Goal: Task Accomplishment & Management: Use online tool/utility

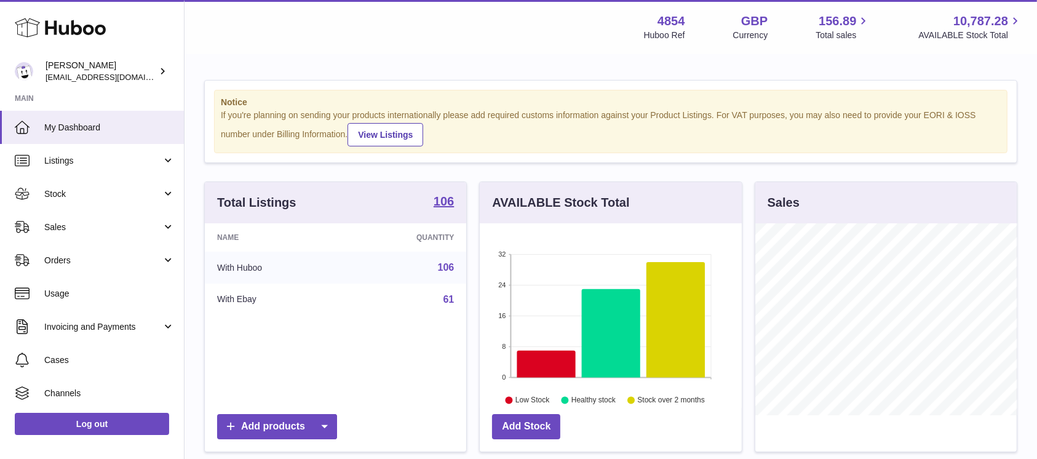
scroll to position [192, 261]
click at [88, 234] on link "Sales" at bounding box center [92, 226] width 184 height 33
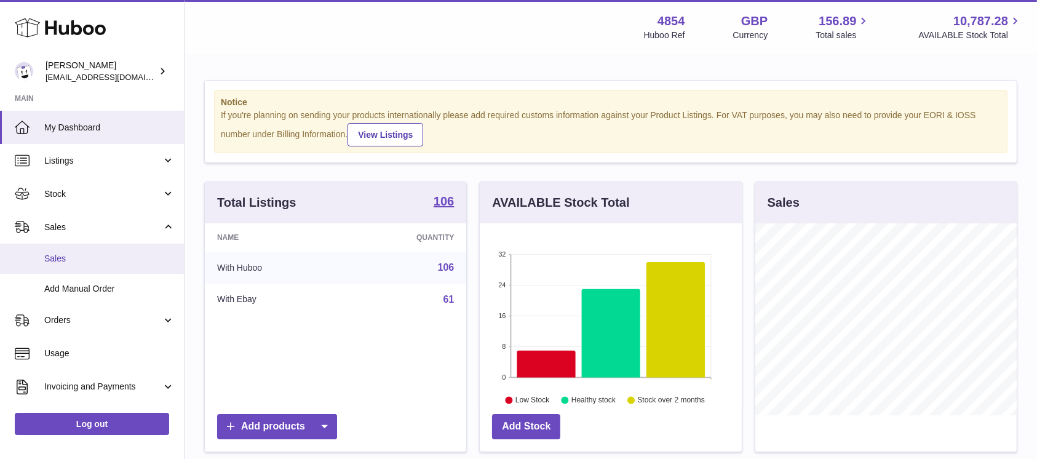
click at [81, 260] on span "Sales" at bounding box center [109, 259] width 130 height 12
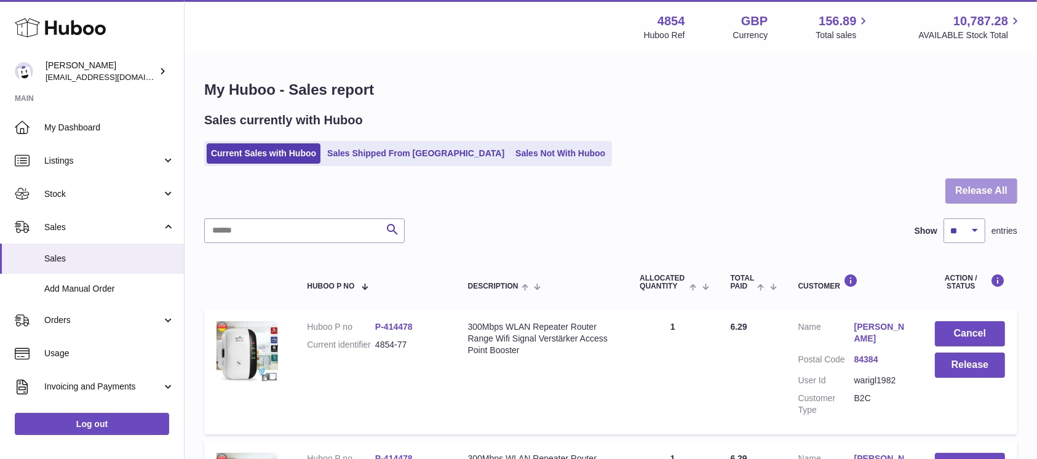
click at [960, 184] on button "Release All" at bounding box center [981, 190] width 72 height 25
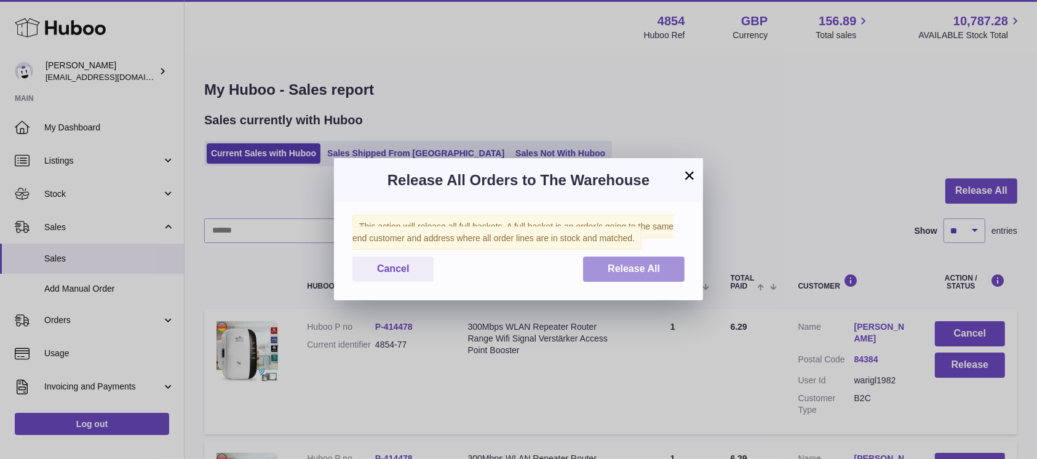
click at [654, 272] on span "Release All" at bounding box center [634, 268] width 52 height 10
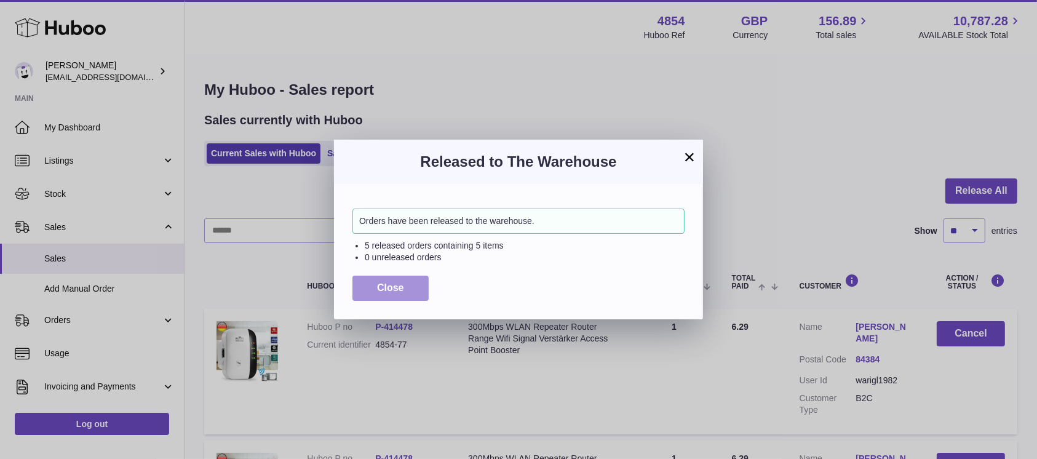
click at [397, 288] on span "Close" at bounding box center [390, 287] width 27 height 10
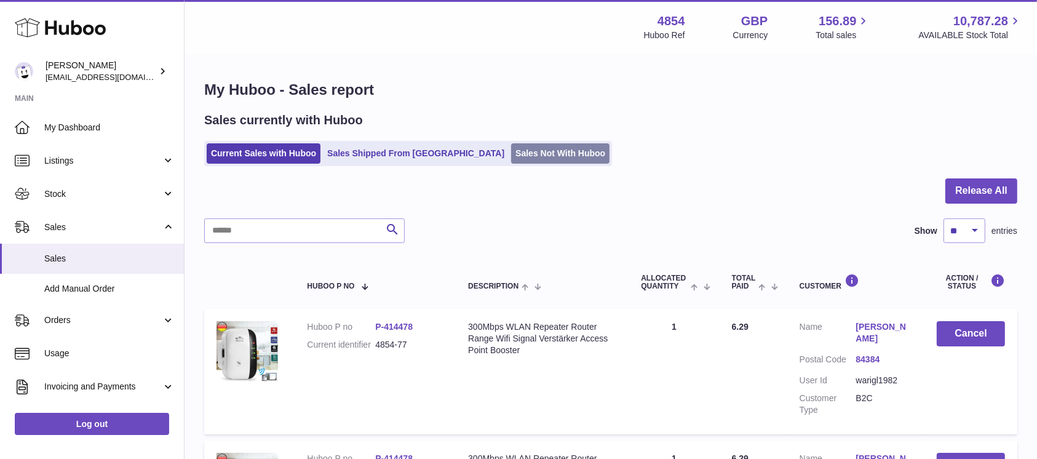
click at [511, 148] on link "Sales Not With Huboo" at bounding box center [560, 153] width 98 height 20
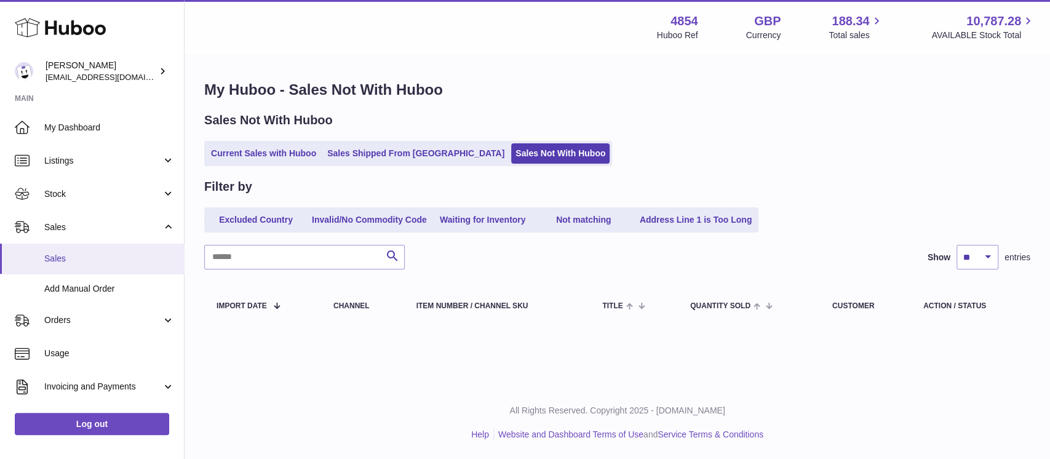
click at [122, 259] on span "Sales" at bounding box center [109, 259] width 130 height 12
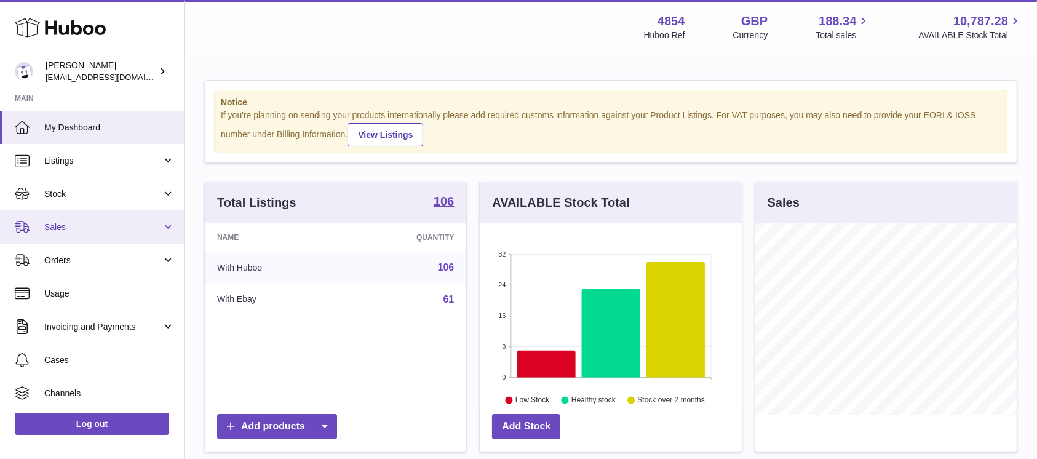
click at [128, 211] on link "Sales" at bounding box center [92, 226] width 184 height 33
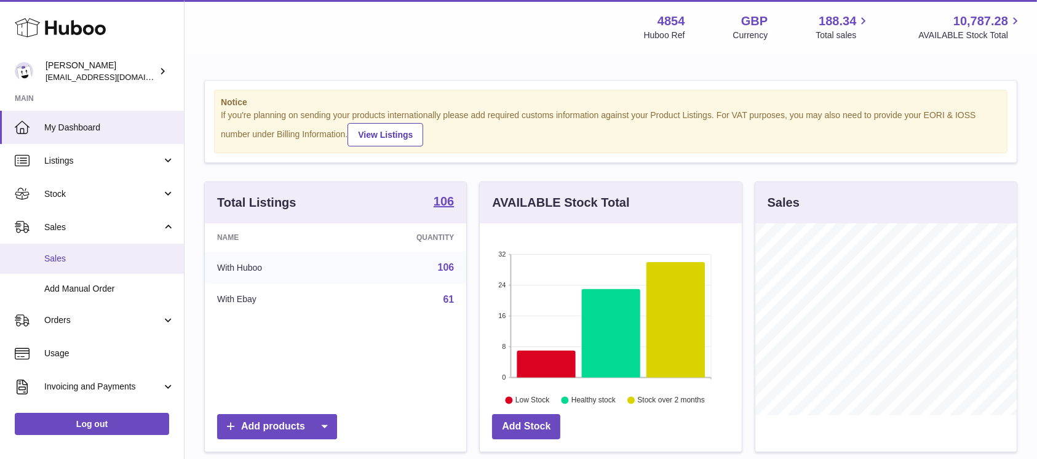
click at [100, 250] on link "Sales" at bounding box center [92, 259] width 184 height 30
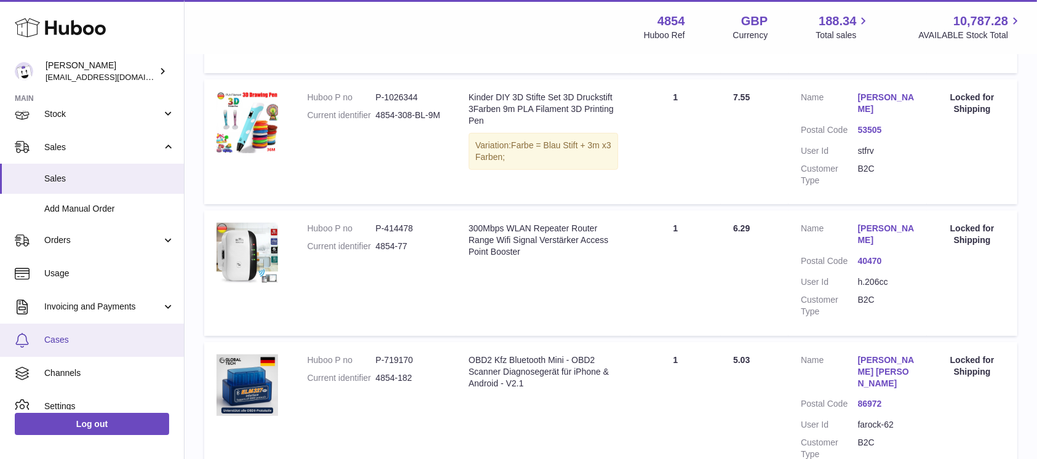
scroll to position [126, 0]
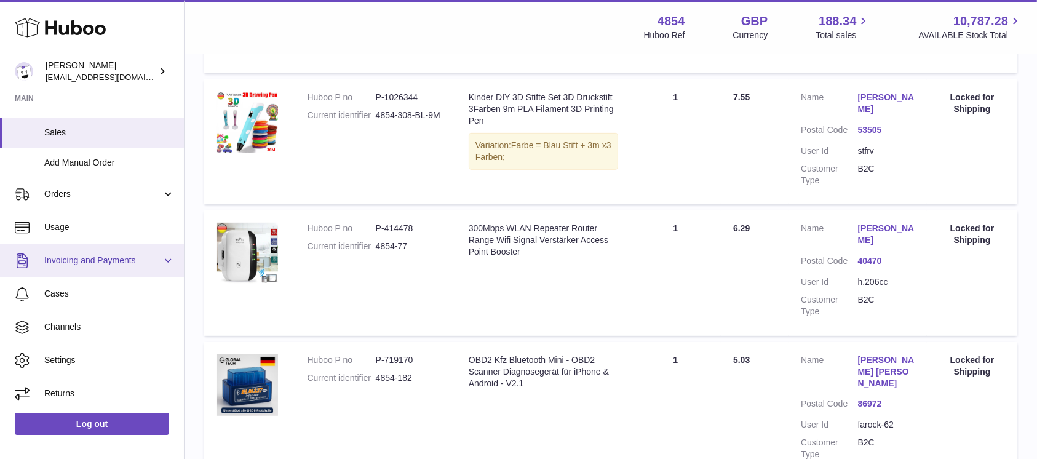
click at [116, 266] on span "Invoicing and Payments" at bounding box center [102, 261] width 117 height 12
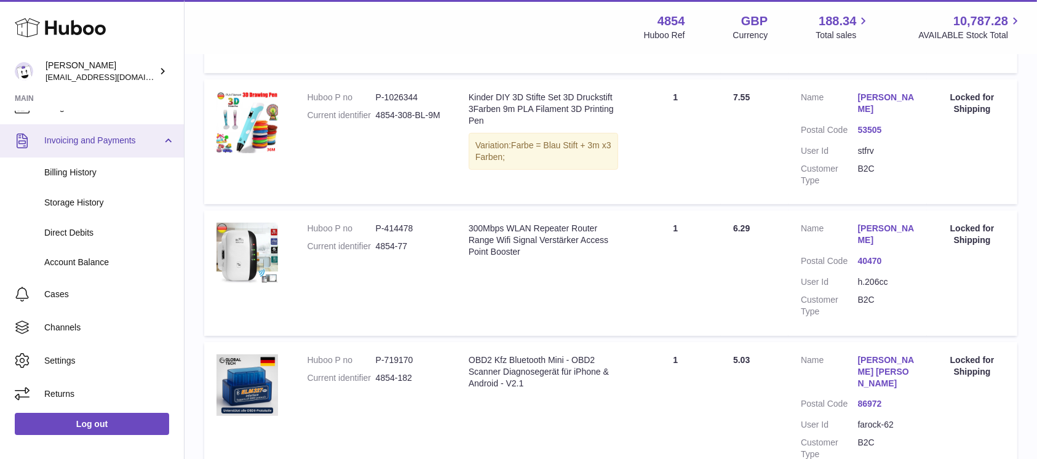
click at [152, 133] on link "Invoicing and Payments" at bounding box center [92, 140] width 184 height 33
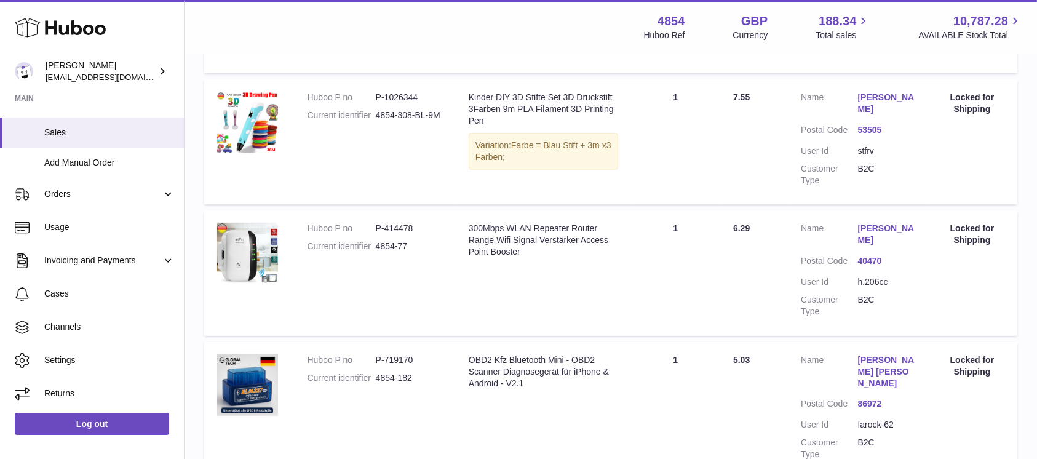
click at [864, 276] on dd "h.206cc" at bounding box center [886, 282] width 57 height 12
click at [805, 276] on dt "User Id" at bounding box center [829, 282] width 57 height 12
click at [871, 276] on dd "h.206cc" at bounding box center [886, 282] width 57 height 12
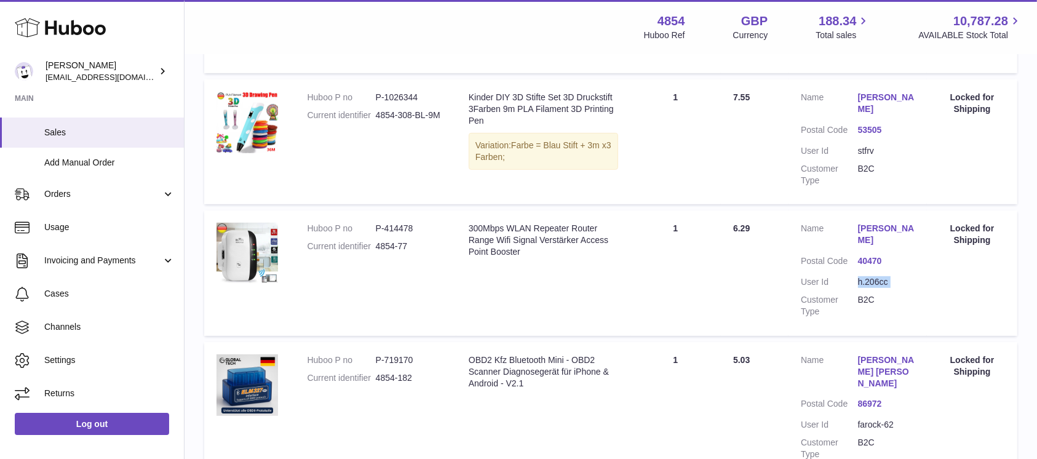
click at [871, 276] on dd "h.206cc" at bounding box center [886, 282] width 57 height 12
copy dl "h.206cc"
click at [405, 223] on dd "P-414478" at bounding box center [410, 229] width 68 height 12
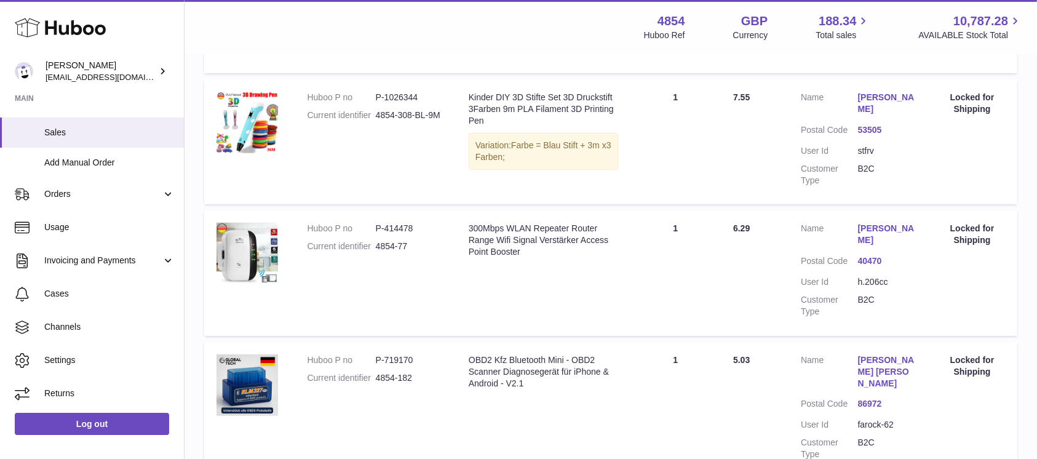
copy dl "P-414478"
click at [414, 223] on dd "P-414478" at bounding box center [410, 229] width 68 height 12
click at [118, 141] on link "Sales" at bounding box center [92, 132] width 184 height 30
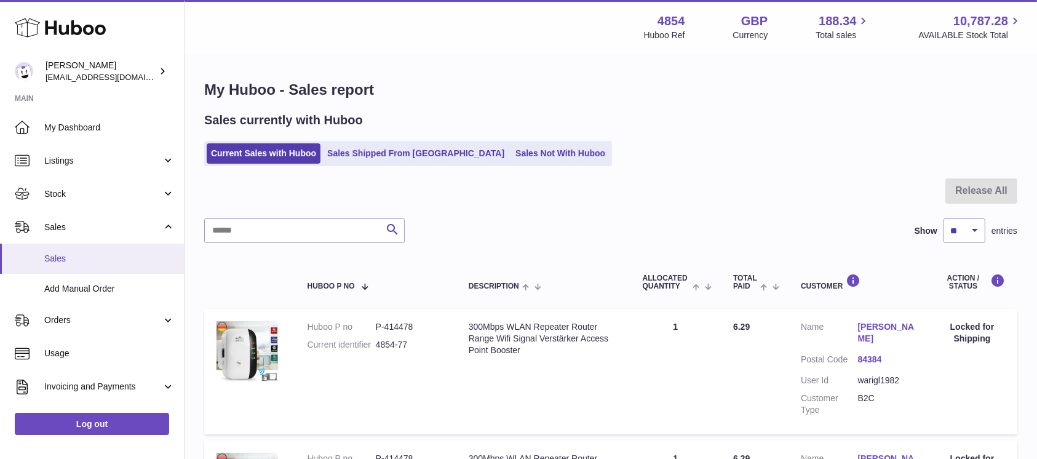
click at [94, 258] on span "Sales" at bounding box center [109, 259] width 130 height 12
click at [88, 255] on span "Sales" at bounding box center [109, 259] width 130 height 12
click at [511, 150] on link "Sales Not With Huboo" at bounding box center [560, 153] width 98 height 20
